Goal: Task Accomplishment & Management: Use online tool/utility

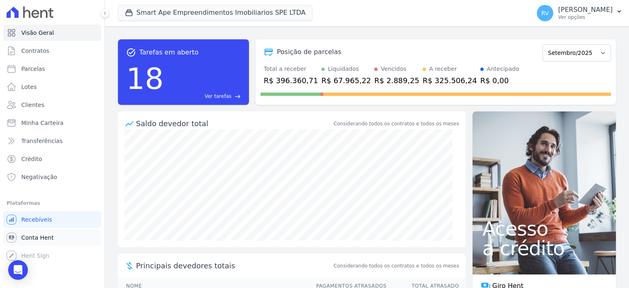
click at [68, 238] on link "Conta Hent" at bounding box center [52, 237] width 98 height 16
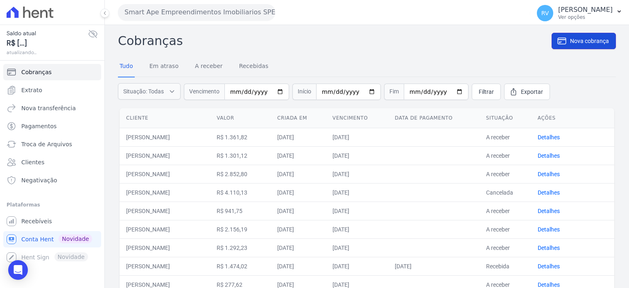
click at [575, 42] on span "Nova cobrança" at bounding box center [589, 41] width 39 height 8
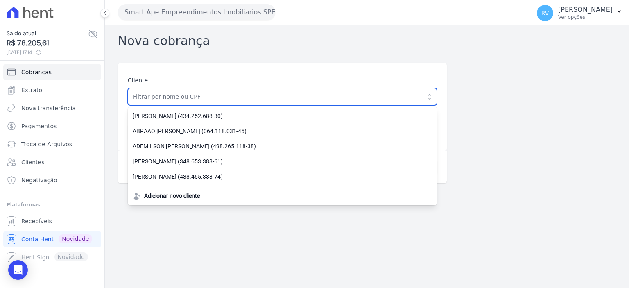
click at [236, 97] on input "text" at bounding box center [282, 96] width 309 height 17
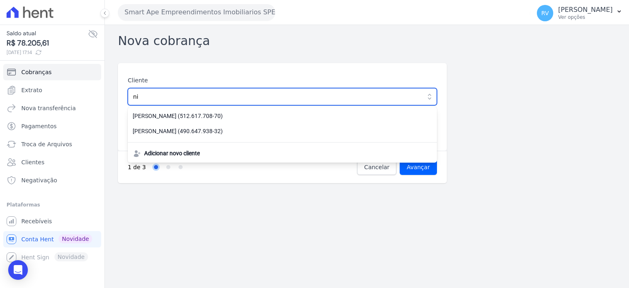
type input "n"
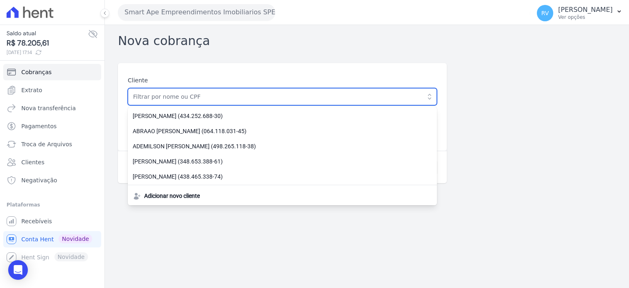
click at [217, 100] on input "text" at bounding box center [282, 96] width 309 height 17
paste input "DIOGO ANDRE SOARES PINTO"
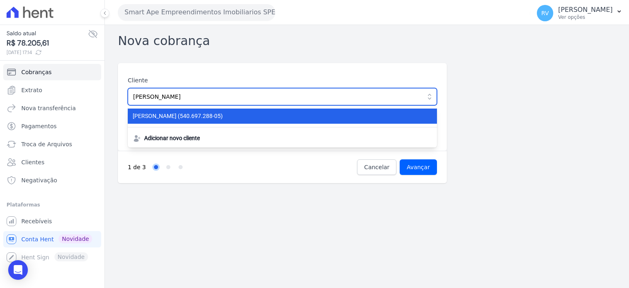
type input "DIOGO ANDRE SOARES PINTO"
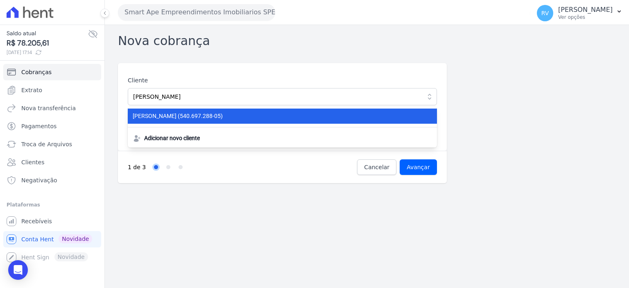
click at [251, 116] on span "DIOGO ANDRE SOARES PINTO (540.697.288-05)" at bounding box center [278, 116] width 290 height 9
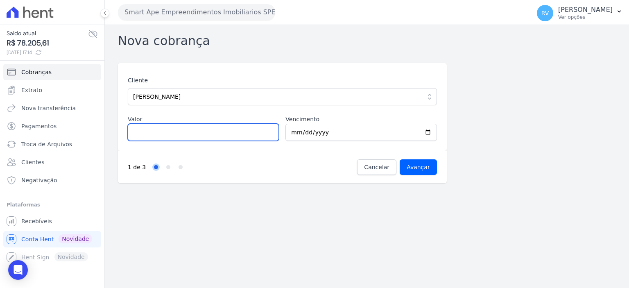
click at [161, 138] on input "Valor" at bounding box center [203, 132] width 151 height 17
type input "5205.91"
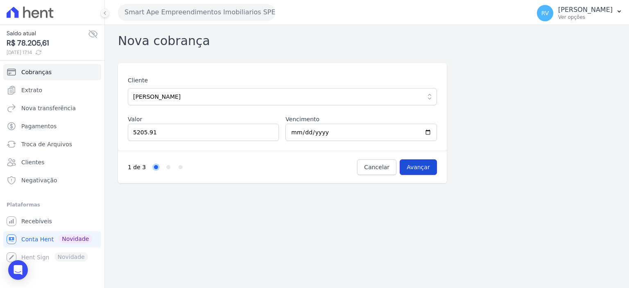
click at [426, 168] on input "Avançar" at bounding box center [418, 167] width 37 height 16
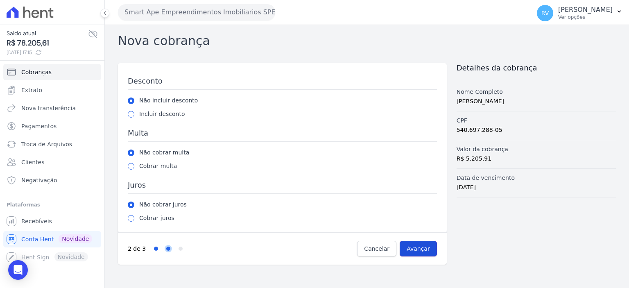
click at [420, 247] on input "Avançar" at bounding box center [418, 249] width 37 height 16
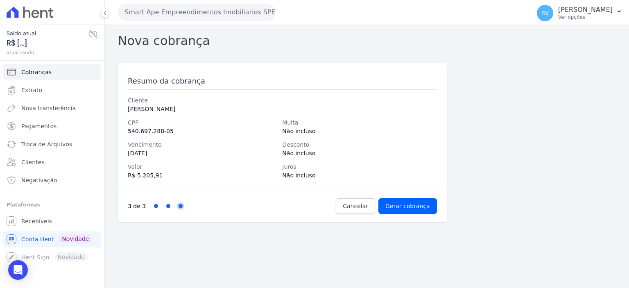
click at [420, 214] on div "3 de 3 Step 1 Step 2 Step 3 Cancelar Gerar cobrança" at bounding box center [282, 206] width 329 height 32
click at [422, 209] on input "Gerar cobrança" at bounding box center [407, 206] width 59 height 16
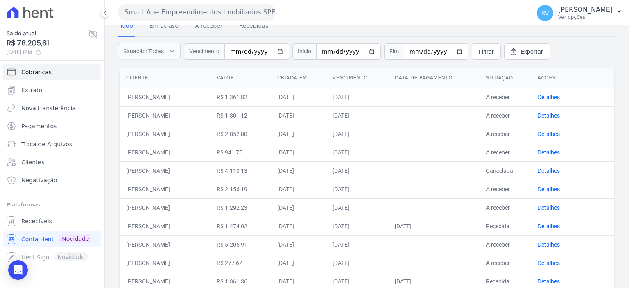
scroll to position [82, 0]
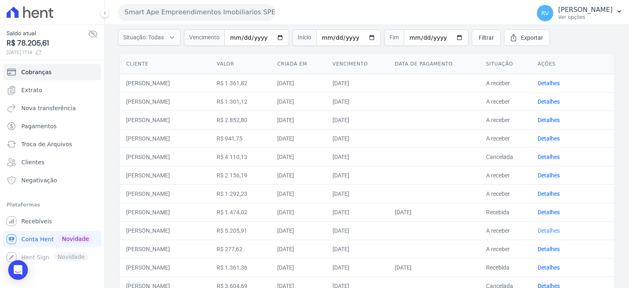
click at [550, 228] on link "Detalhes" at bounding box center [549, 230] width 22 height 7
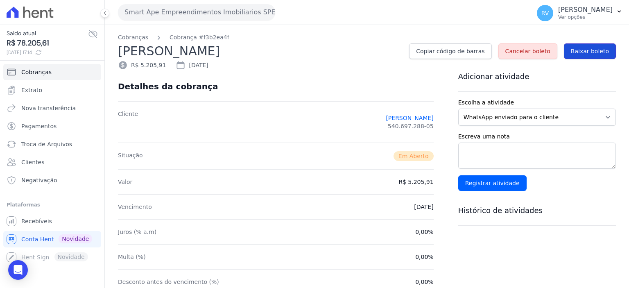
click at [596, 58] on link "Baixar boleto" at bounding box center [590, 51] width 52 height 16
click at [25, 241] on span "Conta Hent" at bounding box center [37, 239] width 32 height 8
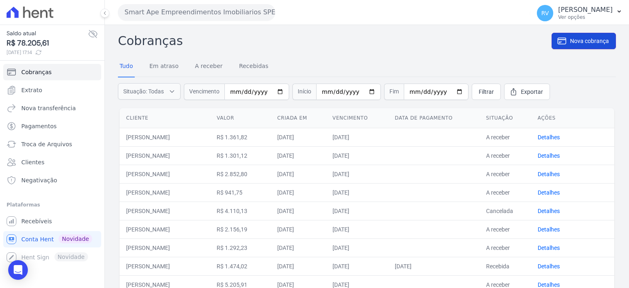
click at [570, 37] on span "Nova cobrança" at bounding box center [589, 41] width 39 height 8
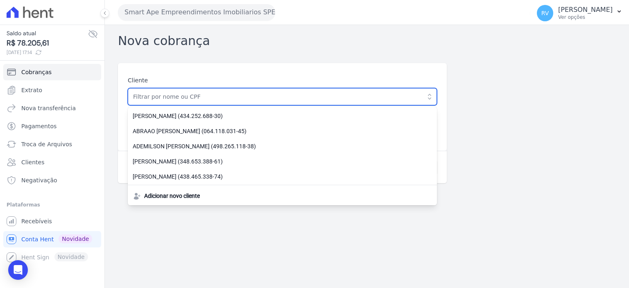
click at [214, 100] on input "text" at bounding box center [282, 96] width 309 height 17
paste input "[PERSON_NAME]"
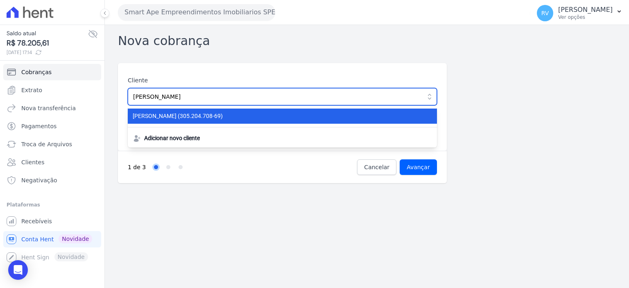
type input "[PERSON_NAME]"
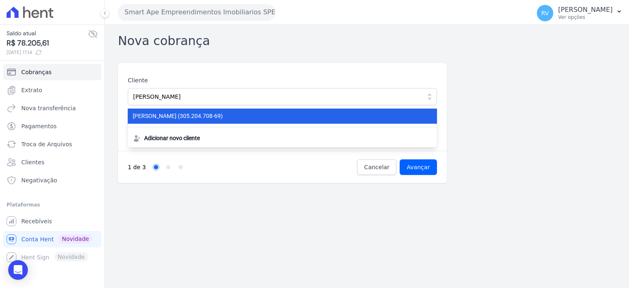
click at [192, 123] on li "SIDNEI MIRANDA SILVA (305.204.708-69)" at bounding box center [282, 116] width 309 height 15
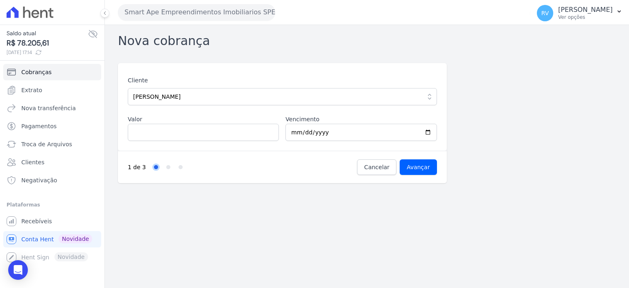
click at [188, 141] on div "Cliente SIDNEI MIRANDA SILVA SIDNEI MIRANDA SILVA (305.204.708-69) Adicionar no…" at bounding box center [282, 107] width 329 height 88
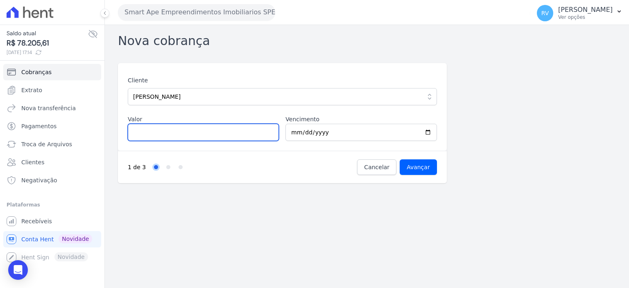
click at [191, 135] on input "Valor" at bounding box center [203, 132] width 151 height 17
type input "1802.43"
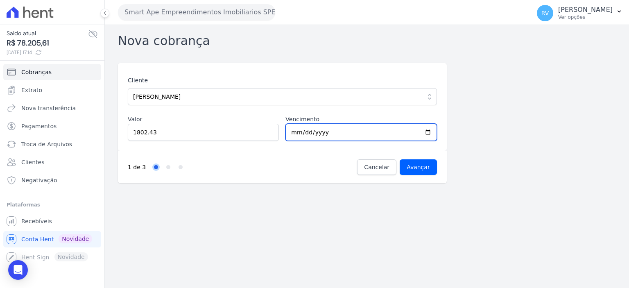
click at [428, 133] on input "[DATE]" at bounding box center [360, 132] width 151 height 17
type input "2025-09-20"
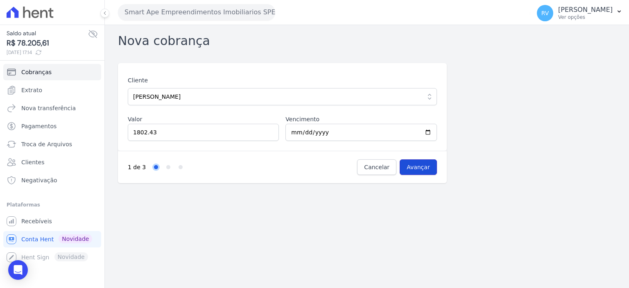
click at [424, 170] on input "Avançar" at bounding box center [418, 167] width 37 height 16
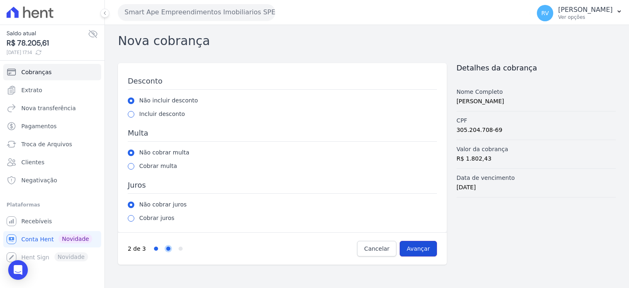
click at [428, 251] on input "Avançar" at bounding box center [418, 249] width 37 height 16
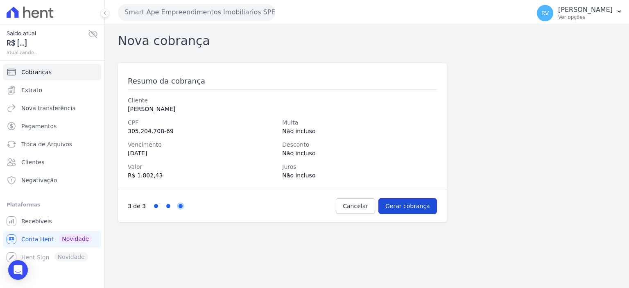
click at [429, 203] on input "Gerar cobrança" at bounding box center [407, 206] width 59 height 16
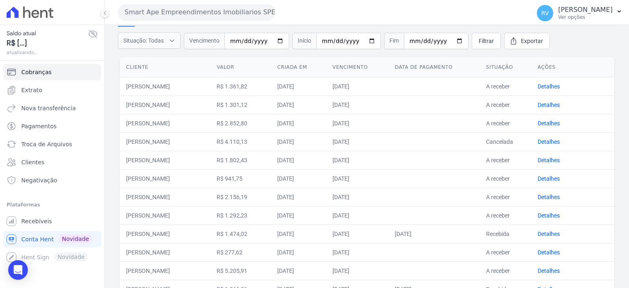
scroll to position [82, 0]
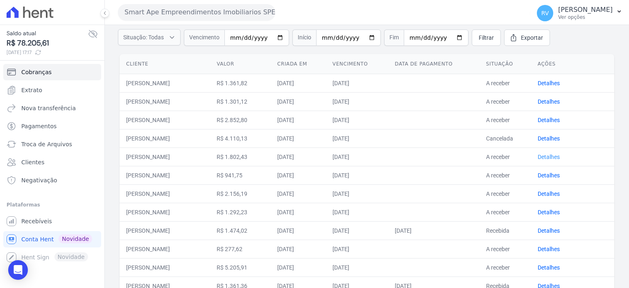
click at [553, 156] on link "Detalhes" at bounding box center [549, 157] width 22 height 7
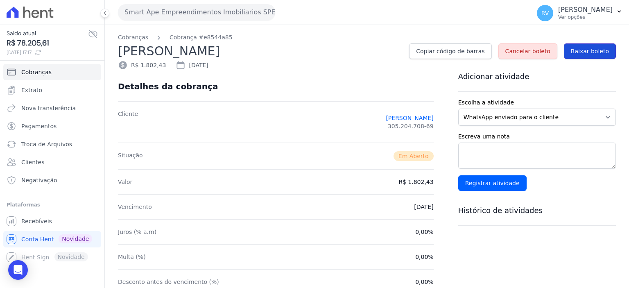
click at [598, 57] on link "Baixar boleto" at bounding box center [590, 51] width 52 height 16
drag, startPoint x: 46, startPoint y: 237, endPoint x: 257, endPoint y: 240, distance: 211.4
click at [46, 237] on span "Conta Hent" at bounding box center [37, 239] width 32 height 8
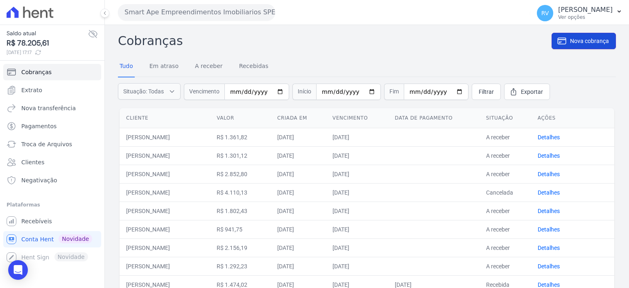
click at [580, 41] on span "Nova cobrança" at bounding box center [589, 41] width 39 height 8
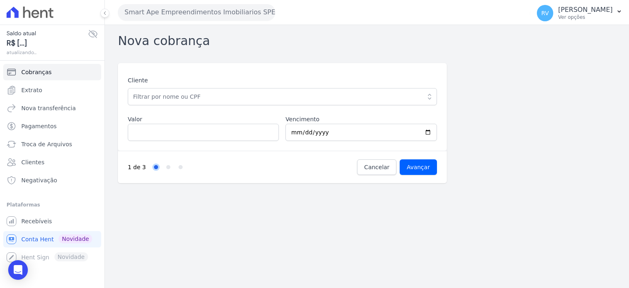
click at [209, 86] on div "Cliente ABNER MARIANO OLIVEIRA CORREA DA SILVA (434.252.688-30) ABRAAO CARLOS B…" at bounding box center [282, 90] width 309 height 29
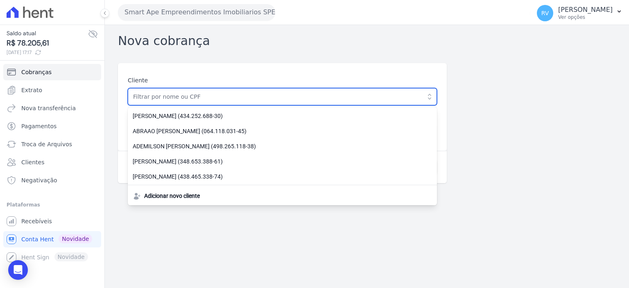
click at [208, 93] on input "text" at bounding box center [282, 96] width 309 height 17
paste input "[PERSON_NAME]"
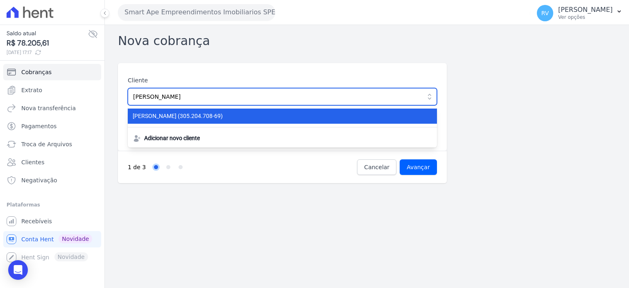
type input "[PERSON_NAME]"
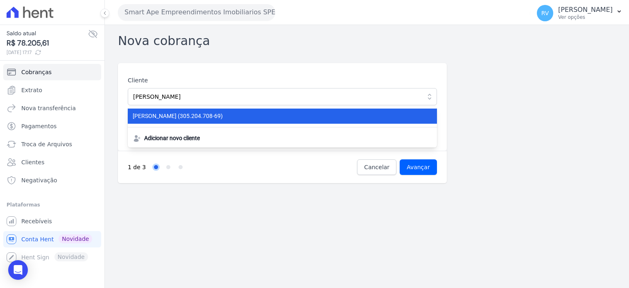
click at [215, 121] on li "SIDNEI MIRANDA SILVA (305.204.708-69)" at bounding box center [282, 116] width 309 height 15
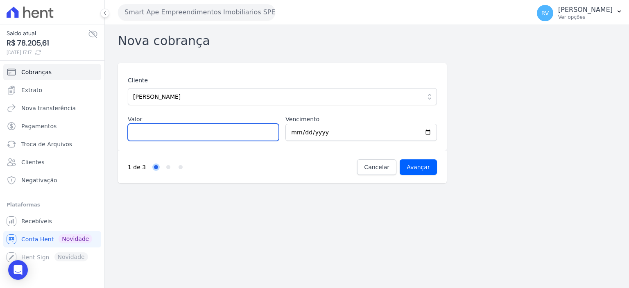
click at [173, 136] on input "Valor" at bounding box center [203, 132] width 151 height 17
type input "2307.70"
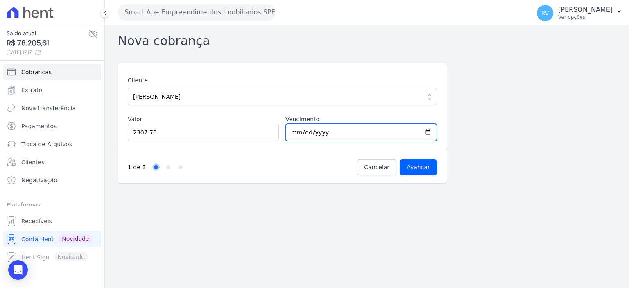
click at [430, 131] on input "2025-09-09" at bounding box center [360, 132] width 151 height 17
type input "2025-10-20"
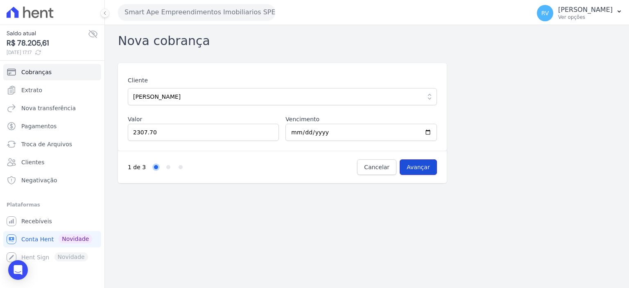
click at [410, 174] on input "Avançar" at bounding box center [418, 167] width 37 height 16
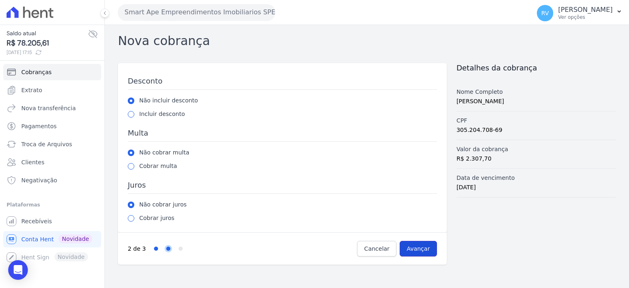
click at [423, 244] on input "Avançar" at bounding box center [418, 249] width 37 height 16
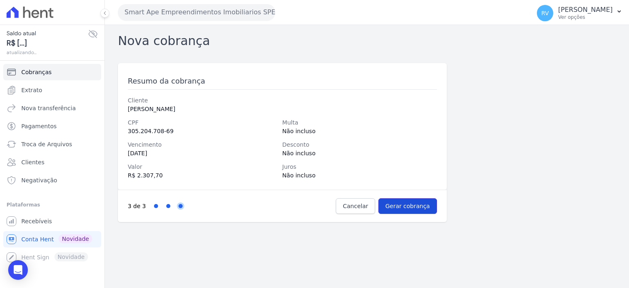
click at [415, 208] on input "Gerar cobrança" at bounding box center [407, 206] width 59 height 16
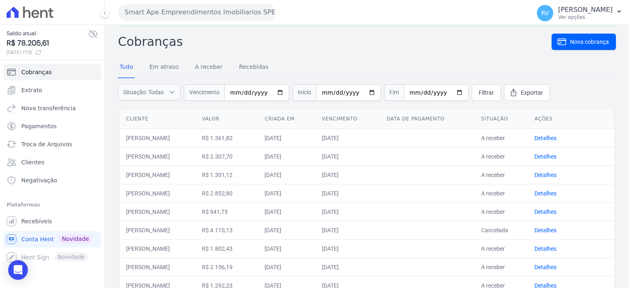
scroll to position [41, 0]
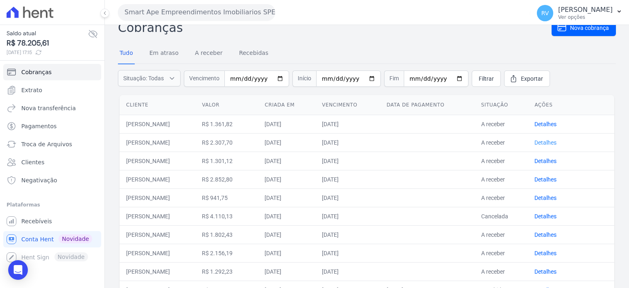
click at [551, 144] on link "Detalhes" at bounding box center [546, 142] width 22 height 7
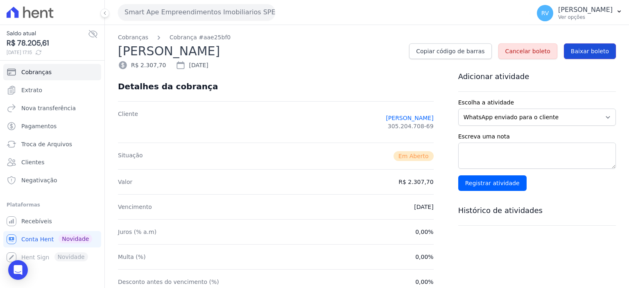
click at [587, 50] on span "Baixar boleto" at bounding box center [590, 51] width 38 height 8
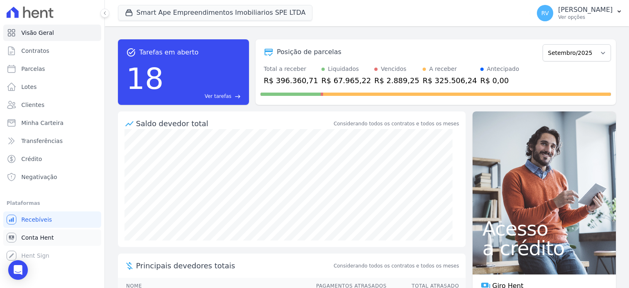
click at [38, 236] on span "Conta Hent" at bounding box center [37, 237] width 32 height 8
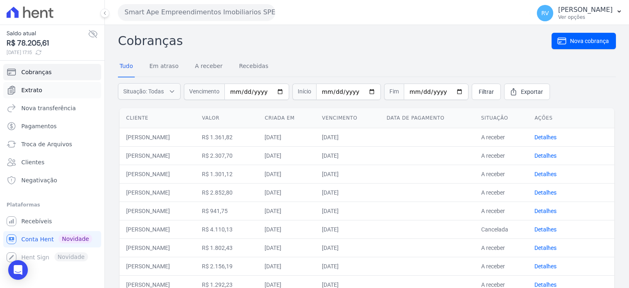
click at [57, 91] on link "Extrato" at bounding box center [52, 90] width 98 height 16
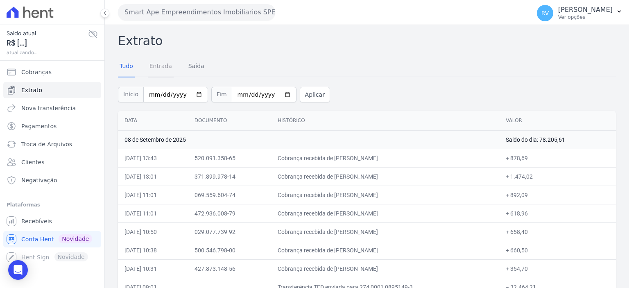
click at [166, 68] on link "Entrada" at bounding box center [161, 66] width 26 height 21
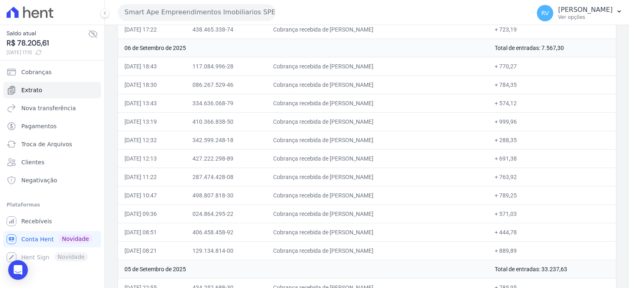
scroll to position [410, 0]
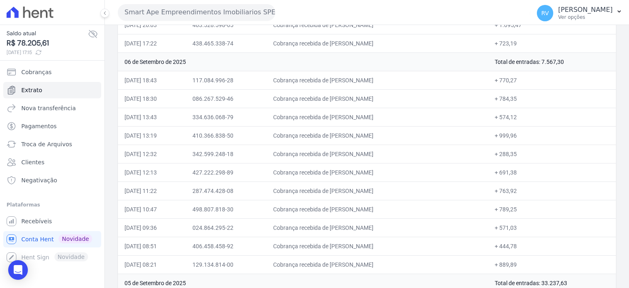
drag, startPoint x: 332, startPoint y: 78, endPoint x: 394, endPoint y: 77, distance: 62.3
click at [394, 77] on td "Cobrança recebida de [PERSON_NAME]" at bounding box center [378, 80] width 222 height 18
drag, startPoint x: 508, startPoint y: 79, endPoint x: 528, endPoint y: 79, distance: 19.7
click at [528, 79] on td "+ 770,27" at bounding box center [552, 80] width 128 height 18
copy td "770,27"
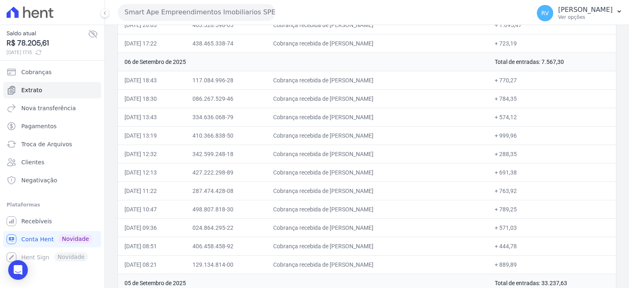
drag, startPoint x: 333, startPoint y: 96, endPoint x: 388, endPoint y: 93, distance: 55.0
click at [388, 93] on td "Cobrança recebida de [PERSON_NAME]" at bounding box center [378, 98] width 222 height 18
copy td "[PERSON_NAME] DOS"
drag, startPoint x: 510, startPoint y: 98, endPoint x: 526, endPoint y: 98, distance: 16.0
click at [526, 98] on td "+ 784,35" at bounding box center [552, 98] width 128 height 18
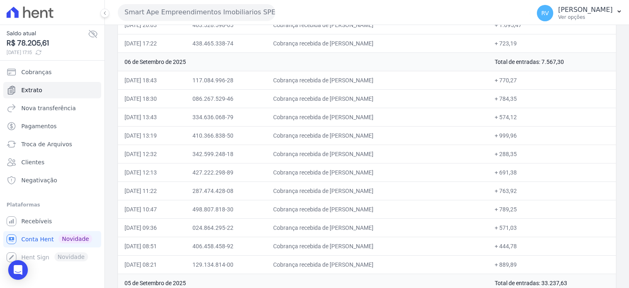
copy td "784,35"
drag, startPoint x: 332, startPoint y: 115, endPoint x: 417, endPoint y: 113, distance: 84.4
click at [417, 113] on td "Cobrança recebida de [PERSON_NAME]" at bounding box center [378, 117] width 222 height 18
copy td "[PERSON_NAME]"
drag, startPoint x: 508, startPoint y: 114, endPoint x: 531, endPoint y: 114, distance: 22.5
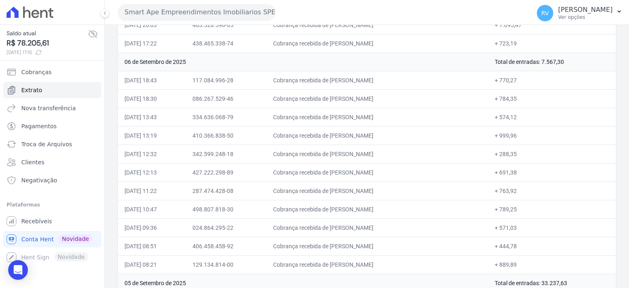
click at [531, 114] on td "+ 574,12" at bounding box center [552, 117] width 128 height 18
copy td "574,12"
drag, startPoint x: 350, startPoint y: 133, endPoint x: 384, endPoint y: 133, distance: 34.4
click at [384, 133] on td "Cobrança recebida de [PERSON_NAME]" at bounding box center [378, 135] width 222 height 18
copy td "[PERSON_NAME]"
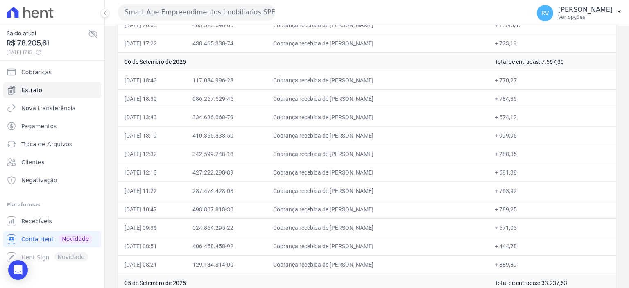
drag, startPoint x: 507, startPoint y: 133, endPoint x: 529, endPoint y: 134, distance: 21.7
click at [529, 134] on td "+ 999,96" at bounding box center [552, 135] width 128 height 18
copy td "999,96"
drag, startPoint x: 333, startPoint y: 151, endPoint x: 360, endPoint y: 152, distance: 27.9
click at [360, 152] on td "Cobrança recebida de [PERSON_NAME]" at bounding box center [378, 154] width 222 height 18
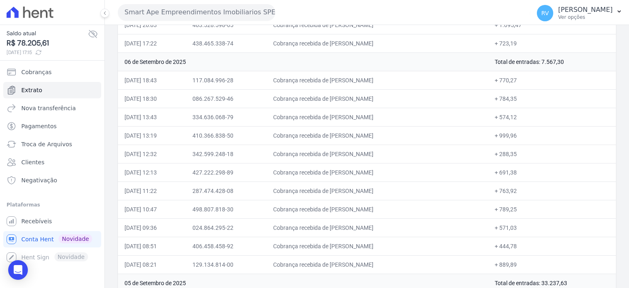
copy td "[PERSON_NAME]"
drag, startPoint x: 510, startPoint y: 151, endPoint x: 516, endPoint y: 152, distance: 6.7
click at [516, 152] on td "+ 288,35" at bounding box center [552, 154] width 128 height 18
drag, startPoint x: 509, startPoint y: 152, endPoint x: 529, endPoint y: 155, distance: 19.9
click at [529, 155] on td "+ 288,35" at bounding box center [552, 154] width 128 height 18
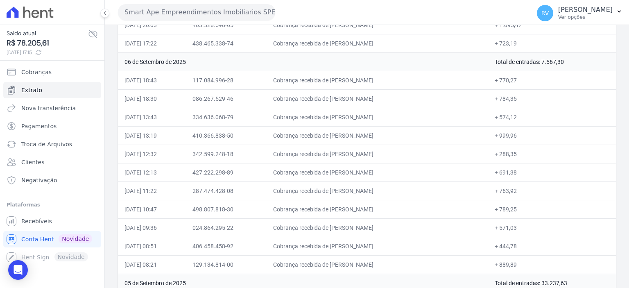
copy td "288,35"
drag, startPoint x: 277, startPoint y: 150, endPoint x: 532, endPoint y: 150, distance: 255.6
click at [532, 150] on tr "[DATE] 12:32 342.599.248-18 Cobrança recebida de [PERSON_NAME] + 288,35" at bounding box center [367, 154] width 498 height 18
drag, startPoint x: 333, startPoint y: 170, endPoint x: 387, endPoint y: 168, distance: 54.1
click at [387, 168] on td "Cobrança recebida de [PERSON_NAME]" at bounding box center [378, 172] width 222 height 18
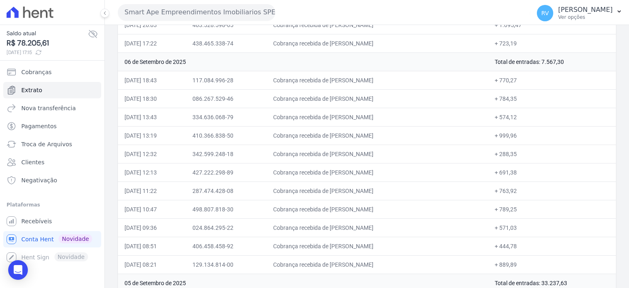
copy td "[PERSON_NAME]"
drag, startPoint x: 509, startPoint y: 170, endPoint x: 527, endPoint y: 169, distance: 18.0
click at [527, 169] on td "+ 691,38" at bounding box center [552, 172] width 128 height 18
drag, startPoint x: 340, startPoint y: 189, endPoint x: 371, endPoint y: 191, distance: 31.2
click at [371, 191] on td "Cobrança recebida de [PERSON_NAME]" at bounding box center [378, 190] width 222 height 18
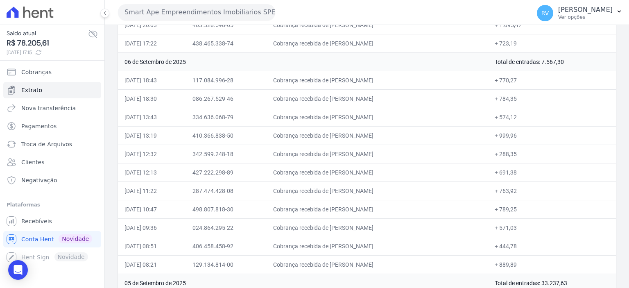
drag, startPoint x: 331, startPoint y: 188, endPoint x: 421, endPoint y: 192, distance: 90.2
click at [421, 192] on td "Cobrança recebida de [PERSON_NAME]" at bounding box center [378, 190] width 222 height 18
drag, startPoint x: 509, startPoint y: 188, endPoint x: 535, endPoint y: 190, distance: 25.4
click at [535, 190] on td "+ 763,92" at bounding box center [552, 190] width 128 height 18
drag, startPoint x: 334, startPoint y: 207, endPoint x: 377, endPoint y: 205, distance: 42.7
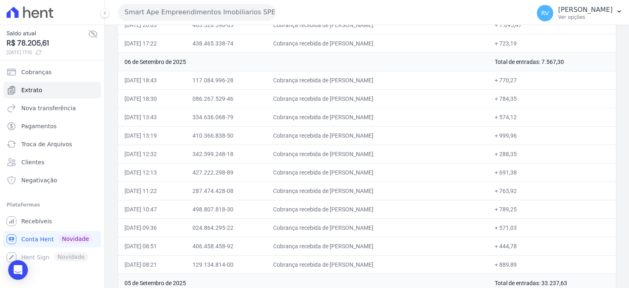
click at [377, 205] on td "Cobrança recebida de [PERSON_NAME]" at bounding box center [378, 209] width 222 height 18
drag, startPoint x: 332, startPoint y: 206, endPoint x: 390, endPoint y: 208, distance: 57.8
click at [390, 208] on td "Cobrança recebida de [PERSON_NAME]" at bounding box center [378, 209] width 222 height 18
drag, startPoint x: 508, startPoint y: 206, endPoint x: 530, endPoint y: 205, distance: 21.7
click at [530, 205] on td "+ 789,25" at bounding box center [552, 209] width 128 height 18
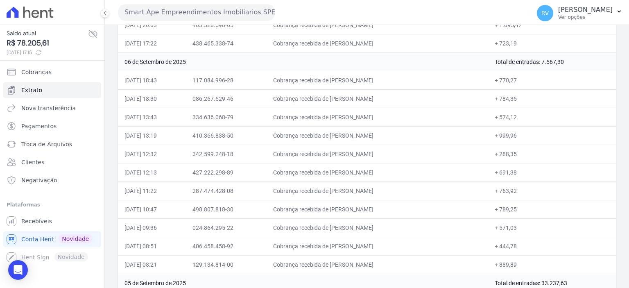
drag, startPoint x: 333, startPoint y: 222, endPoint x: 385, endPoint y: 224, distance: 52.5
click at [385, 224] on td "Cobrança recebida de [PERSON_NAME]" at bounding box center [378, 227] width 222 height 18
drag, startPoint x: 508, startPoint y: 226, endPoint x: 531, endPoint y: 225, distance: 23.0
click at [531, 225] on td "+ 571,03" at bounding box center [552, 227] width 128 height 18
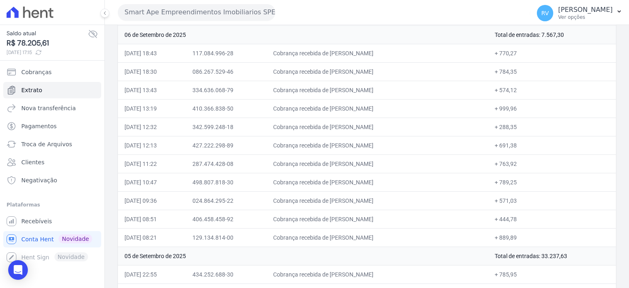
scroll to position [451, 0]
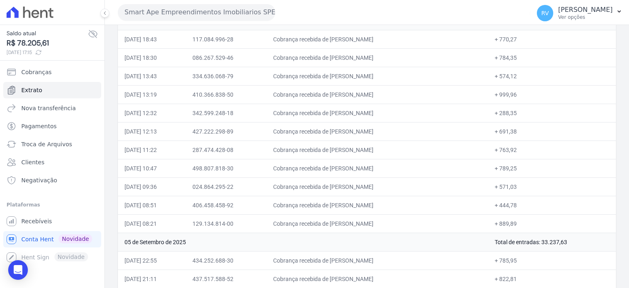
drag, startPoint x: 333, startPoint y: 203, endPoint x: 378, endPoint y: 201, distance: 45.1
click at [378, 201] on td "Cobrança recebida de [PERSON_NAME]" at bounding box center [378, 205] width 222 height 18
drag, startPoint x: 507, startPoint y: 202, endPoint x: 529, endPoint y: 202, distance: 21.7
click at [529, 202] on td "+ 444,78" at bounding box center [552, 205] width 128 height 18
click at [515, 199] on td "+ 444,78" at bounding box center [552, 205] width 128 height 18
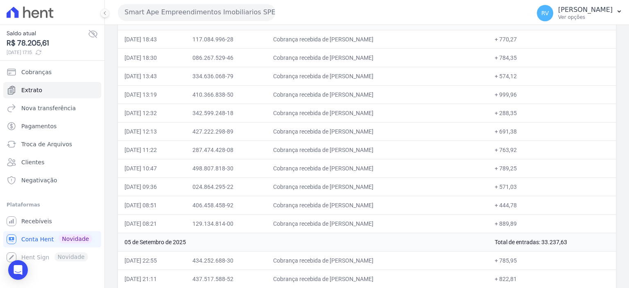
drag, startPoint x: 509, startPoint y: 200, endPoint x: 528, endPoint y: 202, distance: 19.7
click at [528, 202] on td "+ 444,78" at bounding box center [552, 205] width 128 height 18
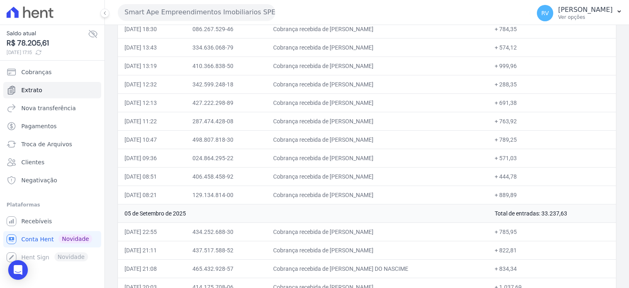
scroll to position [492, 0]
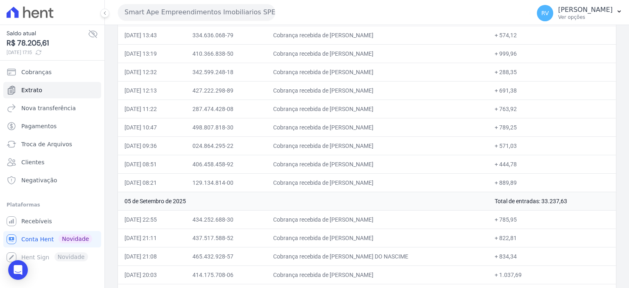
drag, startPoint x: 333, startPoint y: 179, endPoint x: 396, endPoint y: 179, distance: 63.9
click at [396, 179] on td "Cobrança recebida de [PERSON_NAME]" at bounding box center [378, 182] width 222 height 18
drag, startPoint x: 507, startPoint y: 178, endPoint x: 528, endPoint y: 179, distance: 20.9
click at [528, 179] on td "+ 889,89" at bounding box center [552, 182] width 128 height 18
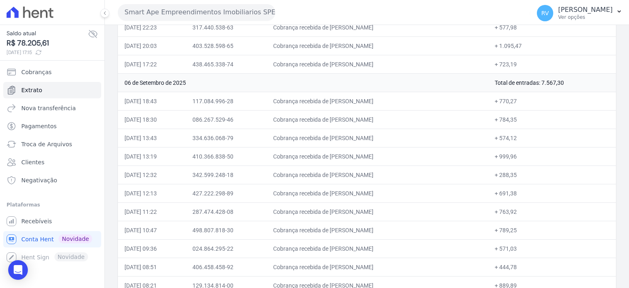
scroll to position [287, 0]
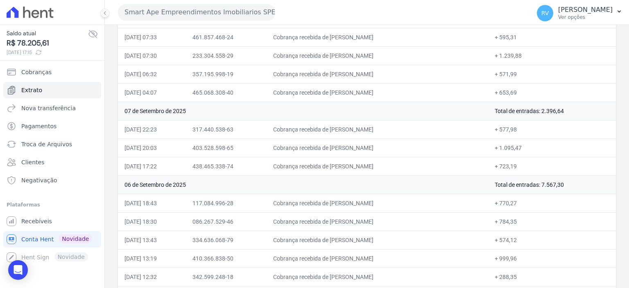
drag, startPoint x: 561, startPoint y: 182, endPoint x: 573, endPoint y: 185, distance: 12.9
click at [573, 185] on td "Total de entradas: 7.567,30" at bounding box center [552, 184] width 128 height 18
click at [332, 128] on td "Cobrança recebida de [PERSON_NAME]" at bounding box center [378, 129] width 222 height 18
click at [334, 126] on td "Cobrança recebida de [PERSON_NAME]" at bounding box center [378, 129] width 222 height 18
drag, startPoint x: 333, startPoint y: 126, endPoint x: 385, endPoint y: 129, distance: 52.1
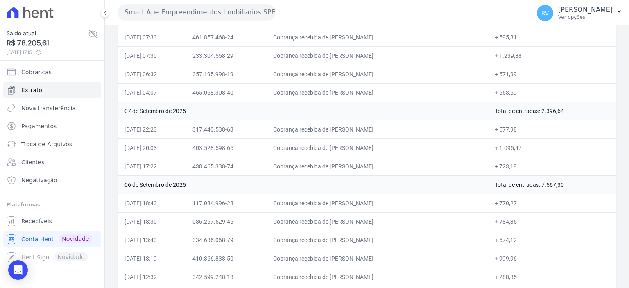
click at [385, 129] on td "Cobrança recebida de [PERSON_NAME]" at bounding box center [378, 129] width 222 height 18
click at [357, 127] on td "Cobrança recebida de [PERSON_NAME]" at bounding box center [378, 129] width 222 height 18
drag, startPoint x: 332, startPoint y: 127, endPoint x: 367, endPoint y: 127, distance: 35.2
click at [367, 127] on td "Cobrança recebida de [PERSON_NAME]" at bounding box center [378, 129] width 222 height 18
drag, startPoint x: 514, startPoint y: 126, endPoint x: 526, endPoint y: 126, distance: 11.9
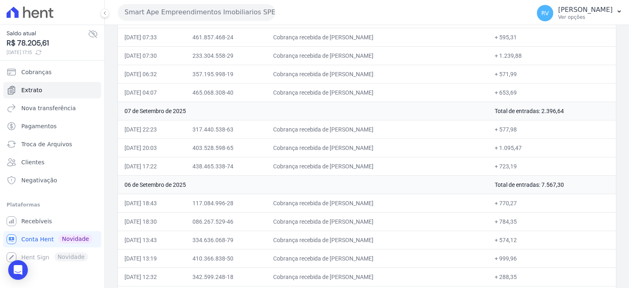
click at [526, 126] on td "+ 577,98" at bounding box center [552, 129] width 128 height 18
drag, startPoint x: 333, startPoint y: 143, endPoint x: 372, endPoint y: 143, distance: 38.5
click at [372, 143] on td "Cobrança recebida de [PERSON_NAME]" at bounding box center [378, 147] width 222 height 18
drag, startPoint x: 508, startPoint y: 146, endPoint x: 533, endPoint y: 147, distance: 25.4
click at [533, 147] on td "+ 1.095,47" at bounding box center [552, 147] width 128 height 18
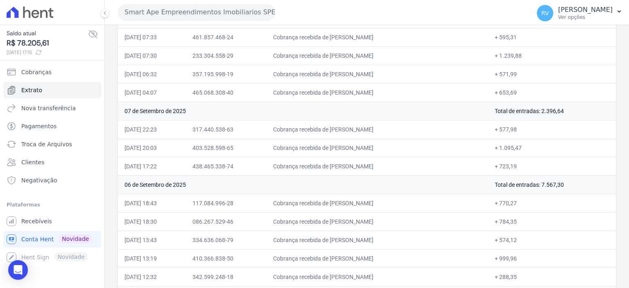
drag, startPoint x: 332, startPoint y: 163, endPoint x: 402, endPoint y: 170, distance: 70.4
click at [402, 170] on td "Cobrança recebida de [PERSON_NAME]" at bounding box center [378, 166] width 222 height 18
drag, startPoint x: 508, startPoint y: 164, endPoint x: 532, endPoint y: 165, distance: 24.2
click at [532, 165] on td "+ 723,19" at bounding box center [552, 166] width 128 height 18
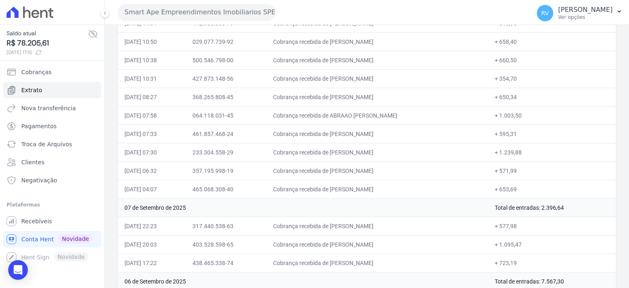
scroll to position [246, 0]
